Goal: Find specific page/section: Find specific page/section

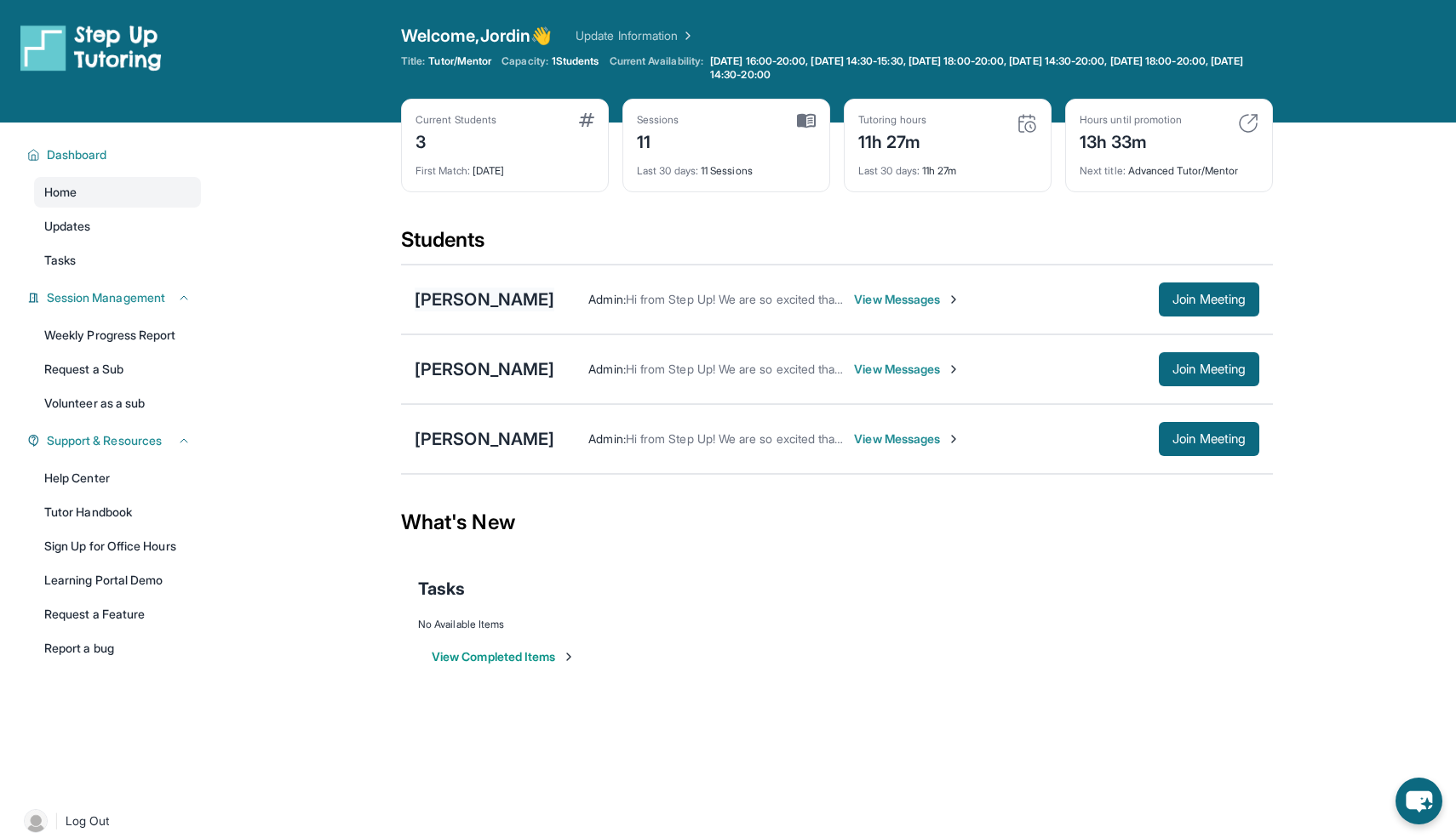
click at [456, 295] on div "[PERSON_NAME]" at bounding box center [484, 299] width 139 height 24
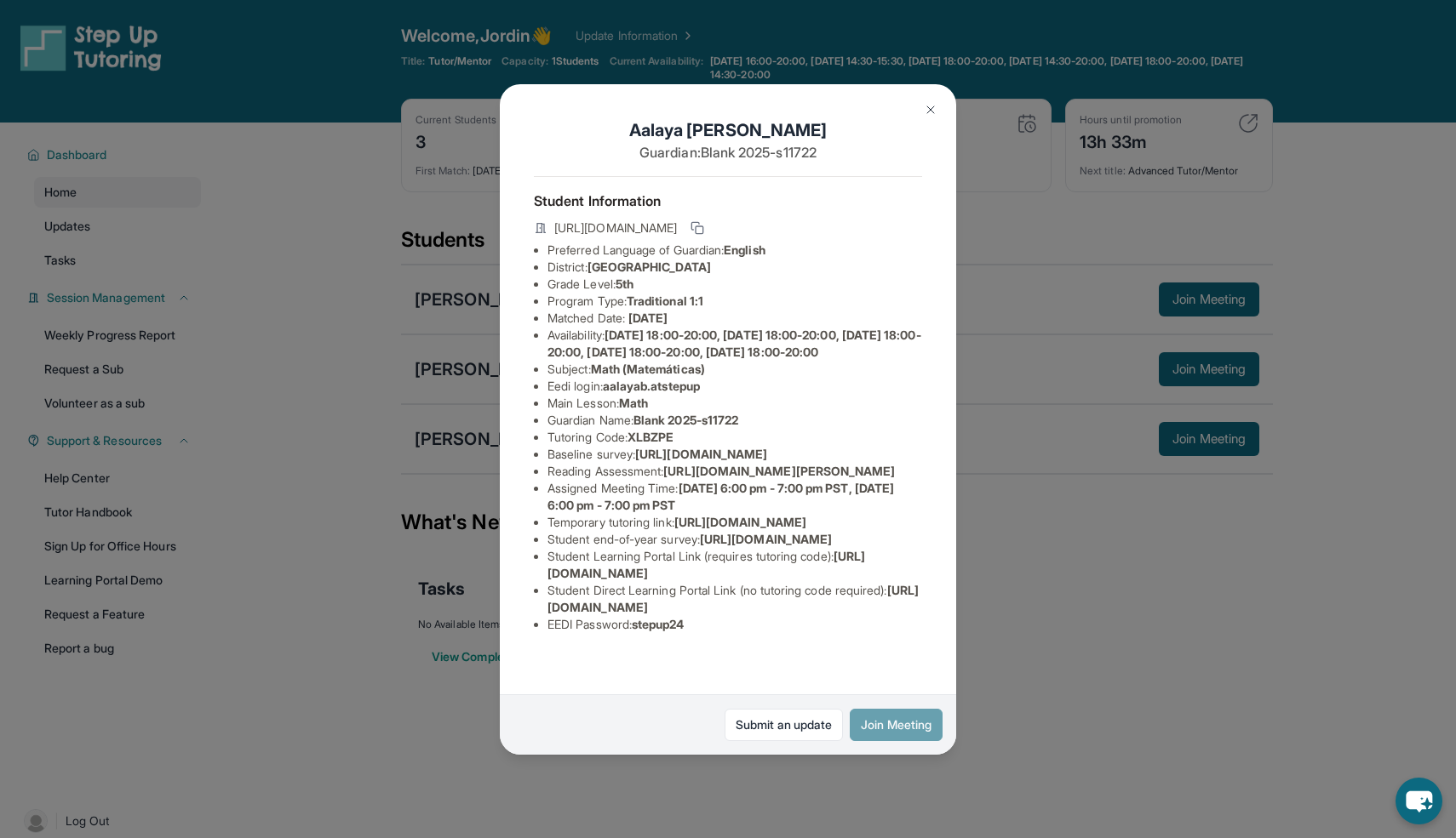
click at [912, 730] on button "Join Meeting" at bounding box center [896, 725] width 93 height 32
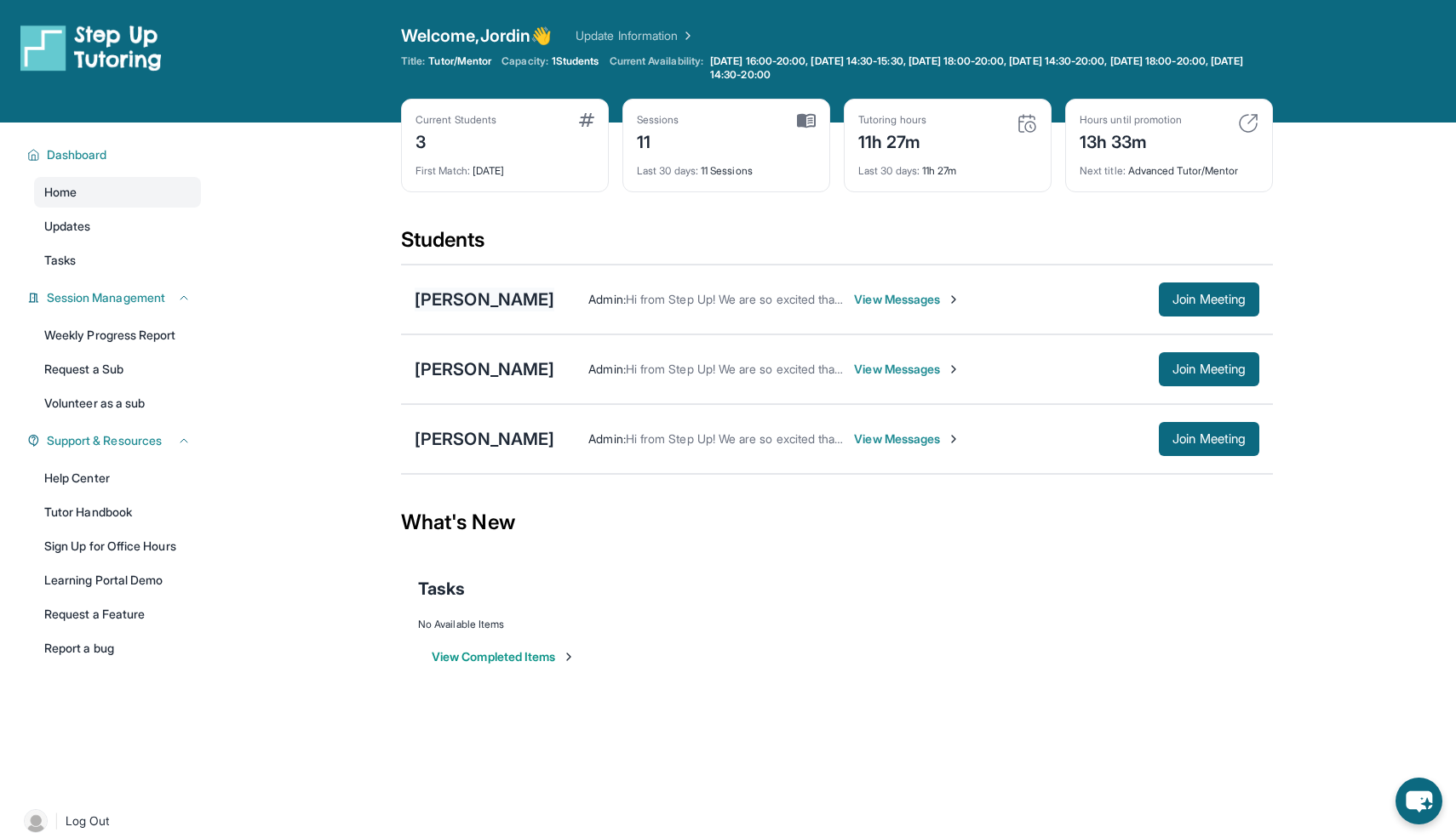
click at [444, 299] on div "[PERSON_NAME]" at bounding box center [484, 299] width 139 height 24
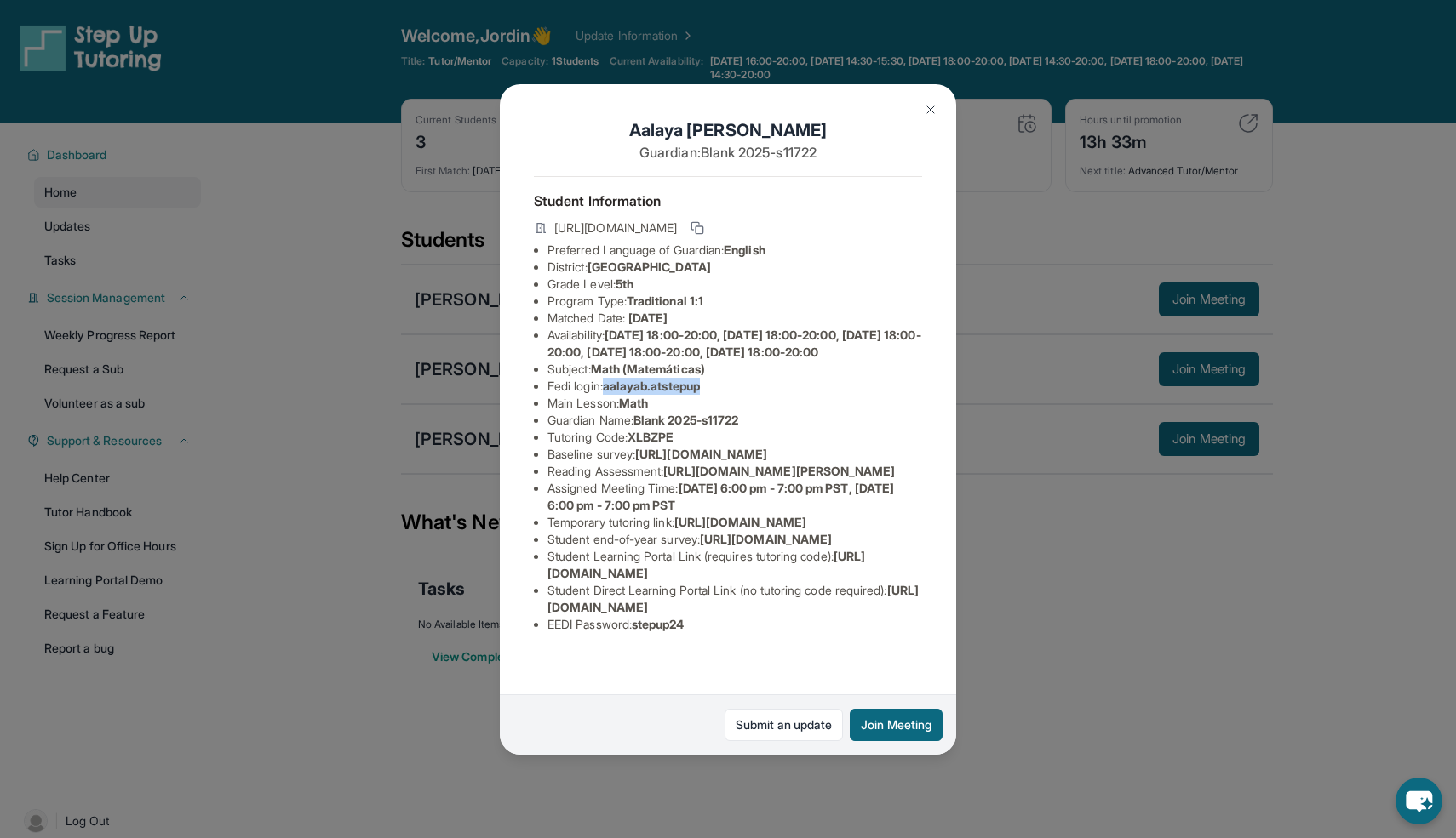
drag, startPoint x: 612, startPoint y: 401, endPoint x: 762, endPoint y: 405, distance: 150.1
click at [762, 395] on li "Eedi login : aalayab.atstepup" at bounding box center [735, 386] width 375 height 17
copy span "aalayab.atstepup"
click at [639, 430] on span "XLBZPE" at bounding box center [650, 437] width 46 height 14
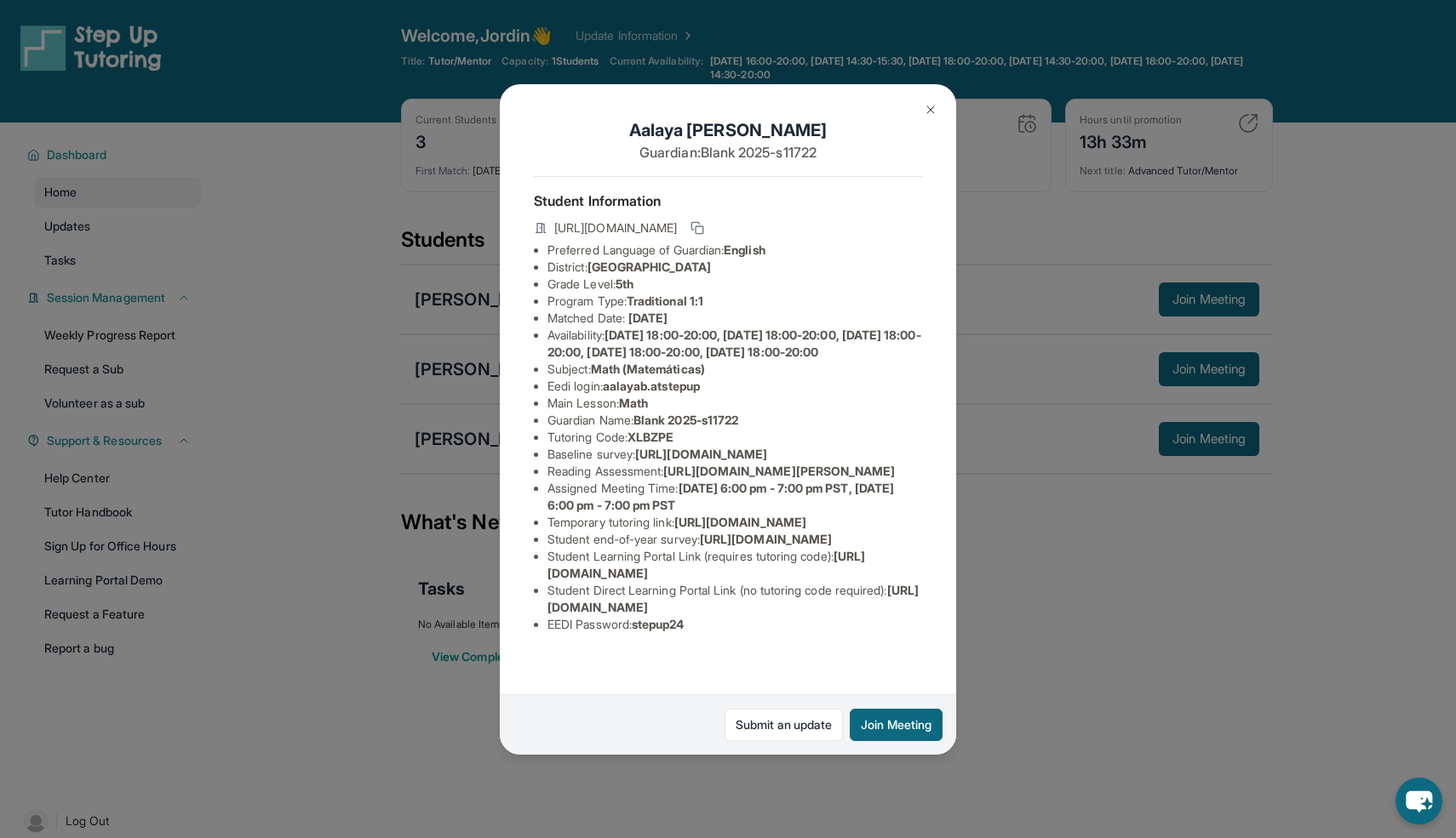
scroll to position [164, 0]
drag, startPoint x: 640, startPoint y: 661, endPoint x: 719, endPoint y: 663, distance: 79.0
click at [719, 634] on li "EEDI Password : stepup24" at bounding box center [735, 625] width 375 height 17
copy span "stepup24"
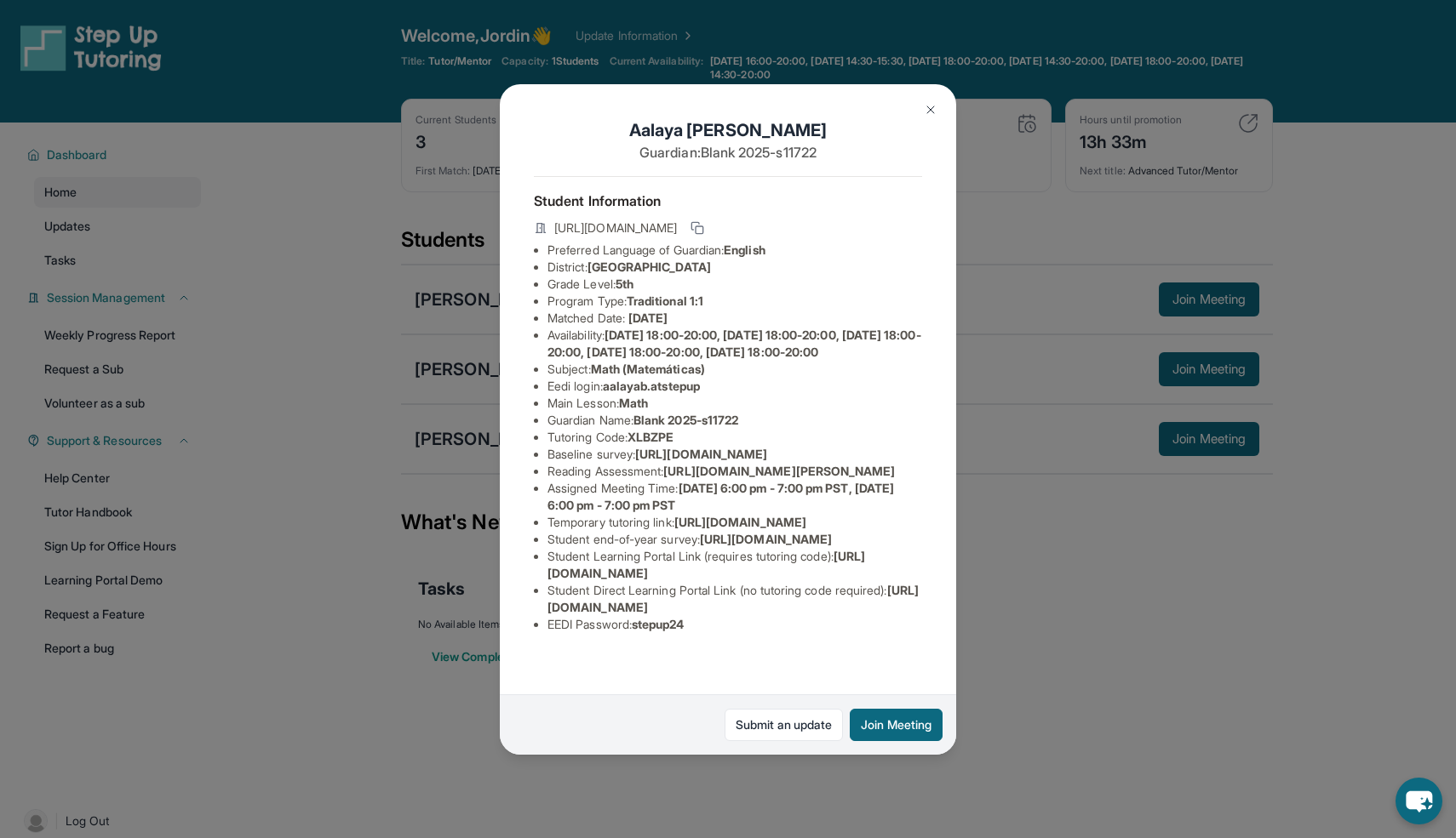
click at [619, 379] on span "aalayab.atstepup" at bounding box center [651, 385] width 97 height 14
drag, startPoint x: 609, startPoint y: 282, endPoint x: 723, endPoint y: 288, distance: 114.2
click at [723, 378] on li "Eedi login : aalayab.atstepup" at bounding box center [735, 386] width 375 height 17
copy span "aalayab.atstepup"
click at [426, 293] on div "[PERSON_NAME] Guardian: Blank 2025-s11722 Student Information [URL][DOMAIN_NAME…" at bounding box center [728, 419] width 1456 height 838
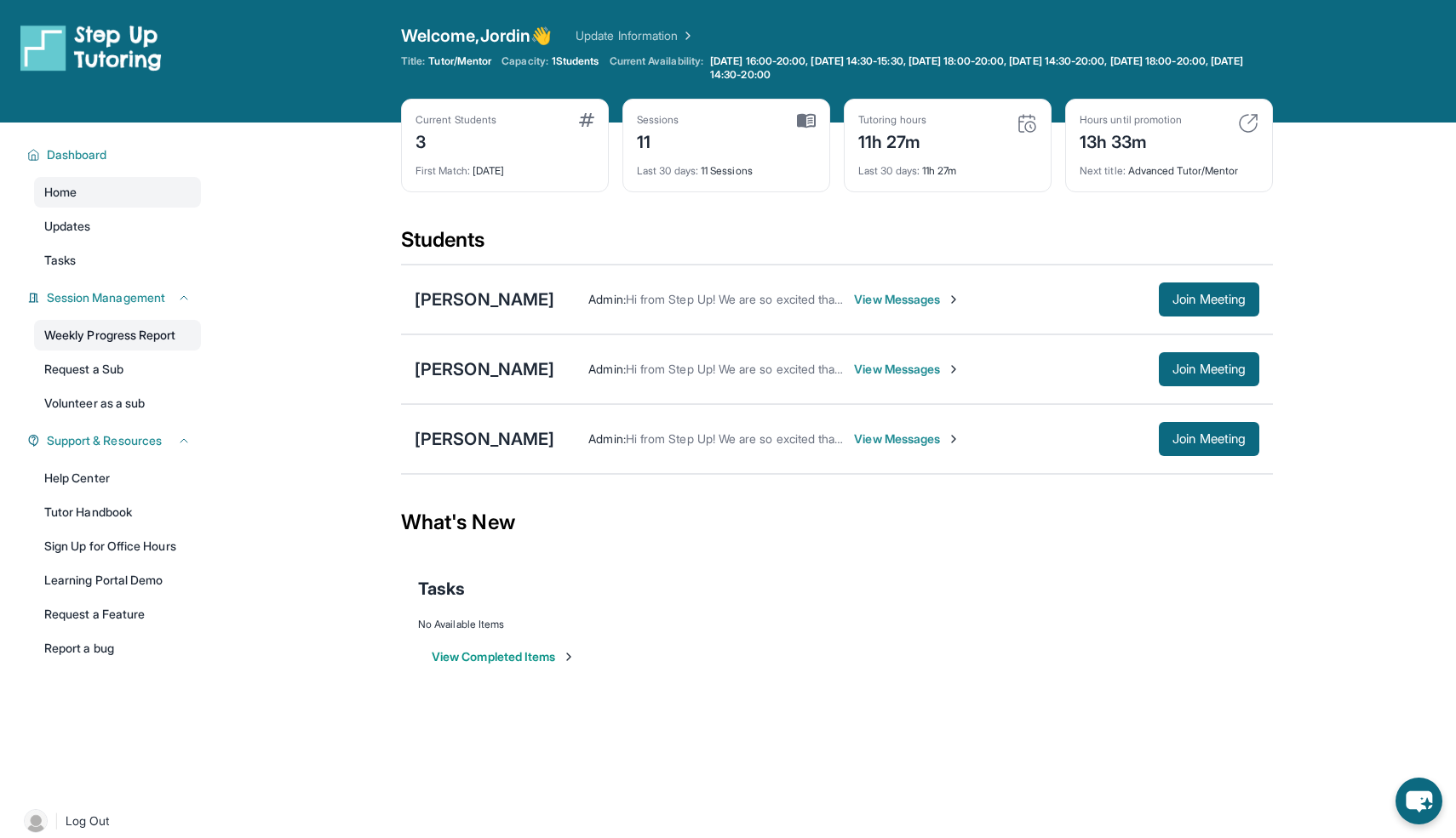
click at [151, 347] on link "Weekly Progress Report" at bounding box center [117, 335] width 167 height 31
